Goal: Information Seeking & Learning: Learn about a topic

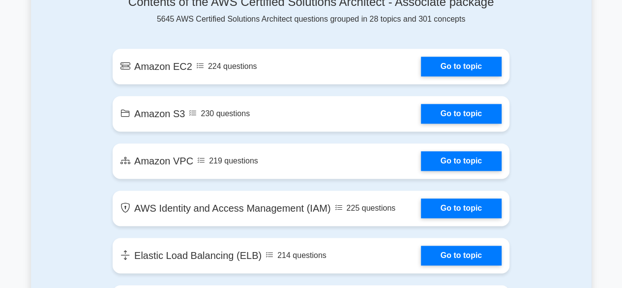
scroll to position [566, 0]
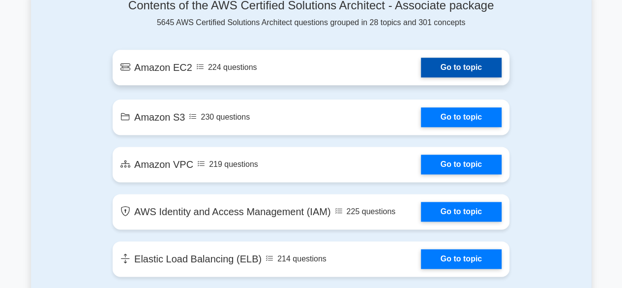
click at [449, 70] on link "Go to topic" at bounding box center [461, 68] width 81 height 20
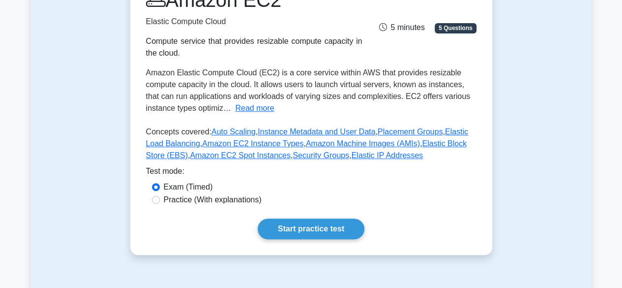
scroll to position [176, 0]
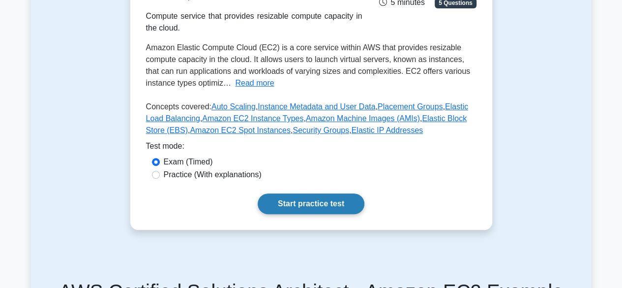
click at [319, 198] on link "Start practice test" at bounding box center [311, 203] width 107 height 21
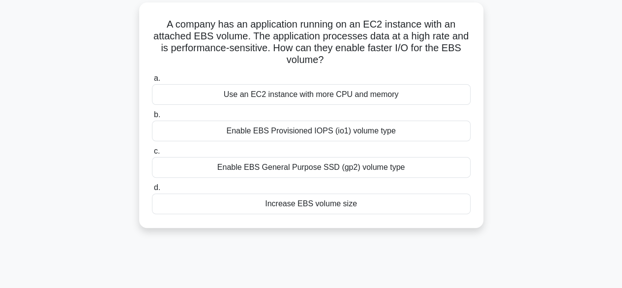
scroll to position [65, 0]
click at [333, 96] on div "Use an EC2 instance with more CPU and memory" at bounding box center [311, 94] width 319 height 21
click at [152, 81] on input "a. Use an EC2 instance with more CPU and memory" at bounding box center [152, 78] width 0 height 6
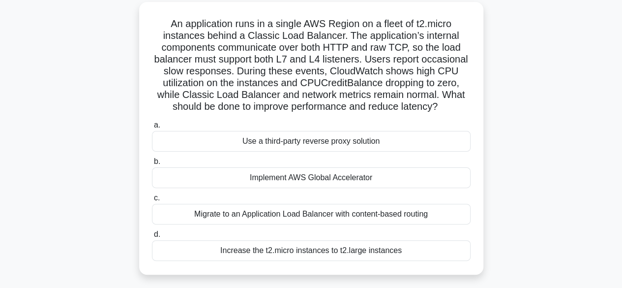
scroll to position [0, 0]
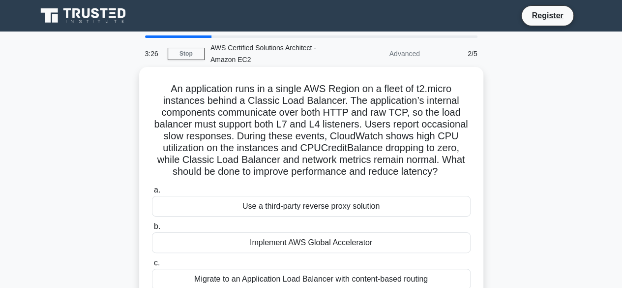
click at [357, 203] on div "Use a third-party reverse proxy solution" at bounding box center [311, 206] width 319 height 21
click at [152, 193] on input "a. Use a third-party reverse proxy solution" at bounding box center [152, 190] width 0 height 6
